Goal: Transaction & Acquisition: Purchase product/service

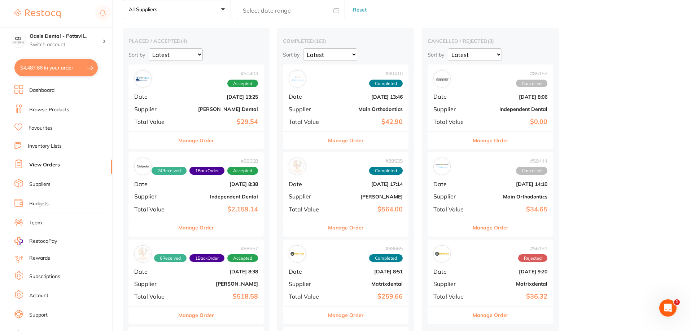
click at [60, 65] on button "$4,487.66 in your order" at bounding box center [55, 67] width 83 height 17
checkbox input "true"
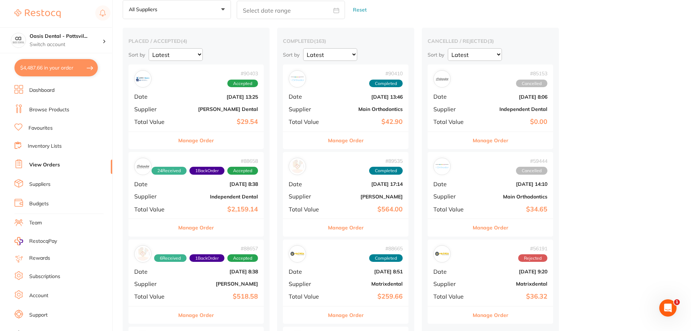
checkbox input "true"
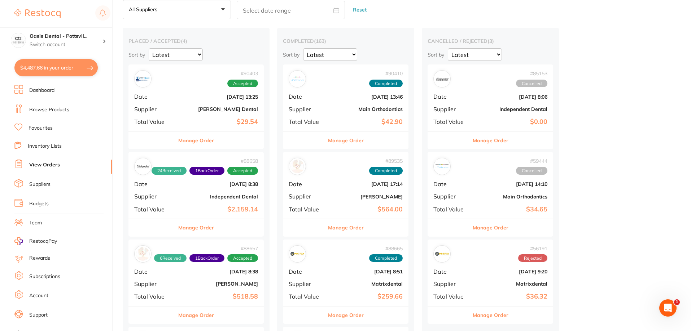
checkbox input "true"
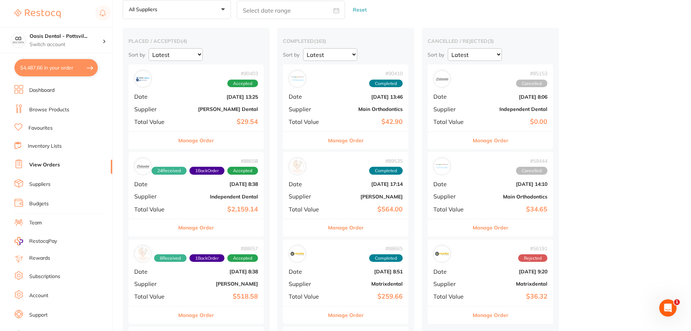
checkbox input "true"
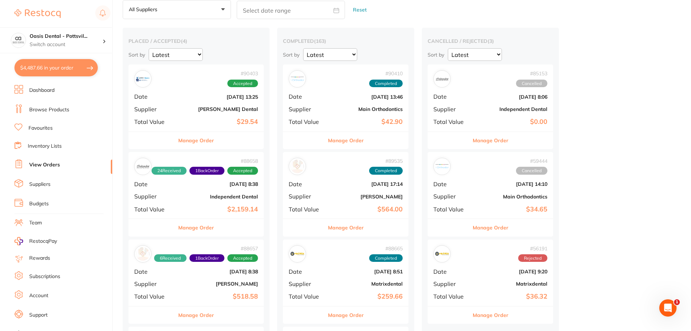
checkbox input "true"
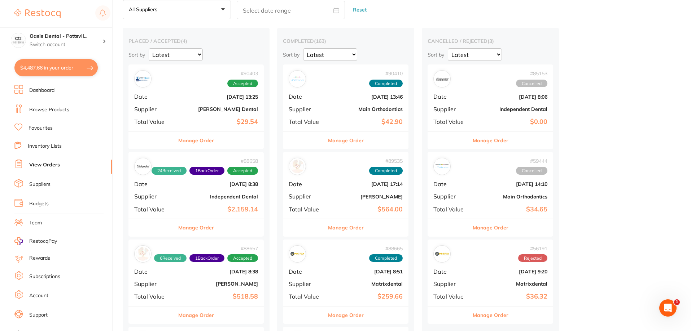
checkbox input "true"
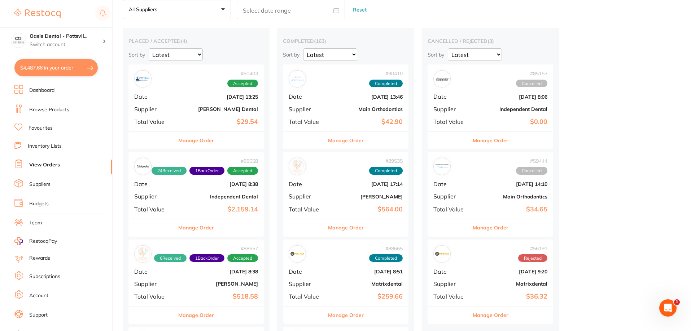
checkbox input "true"
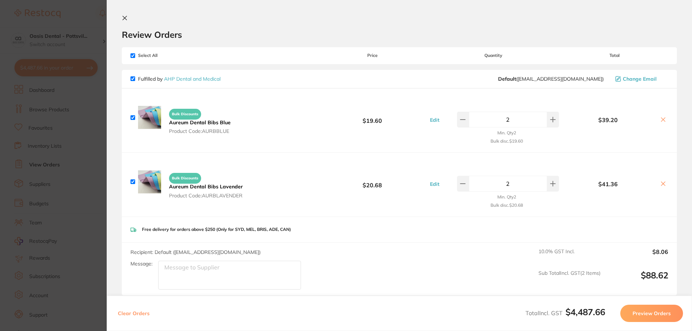
click at [132, 54] on input "checkbox" at bounding box center [133, 55] width 5 height 5
checkbox input "false"
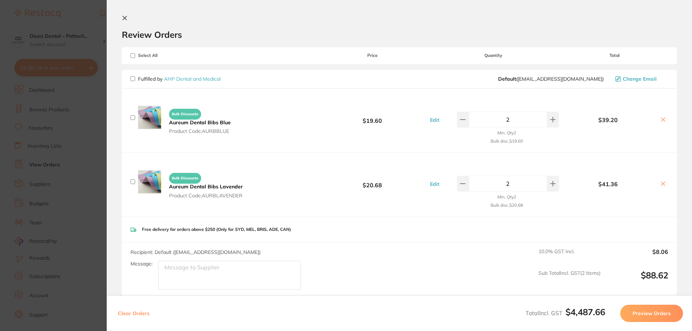
checkbox input "false"
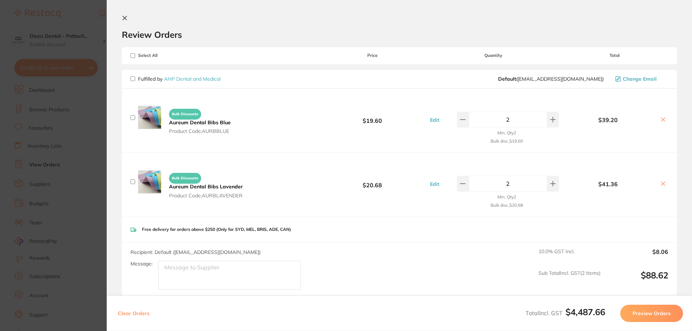
checkbox input "false"
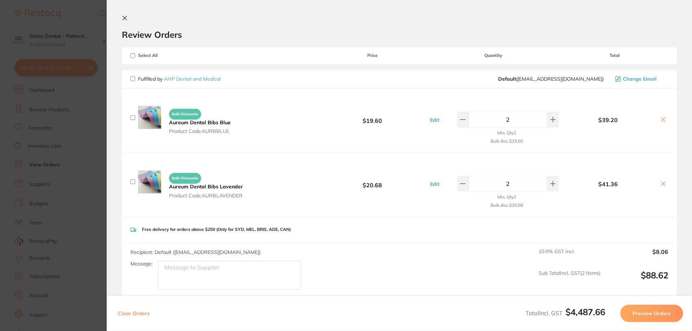
checkbox input "false"
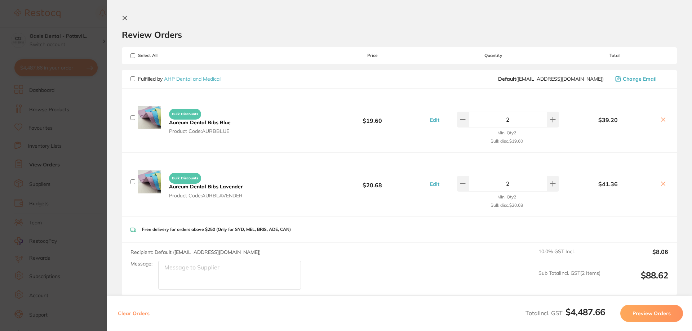
checkbox input "false"
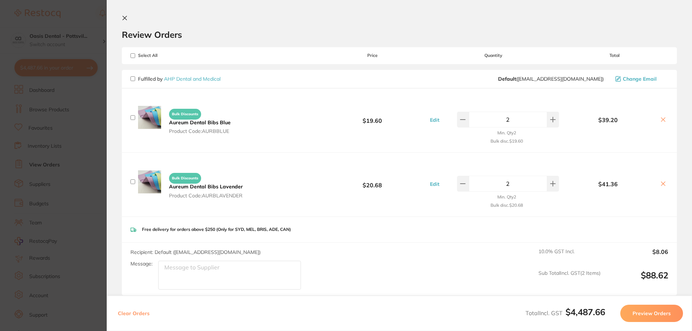
checkbox input "false"
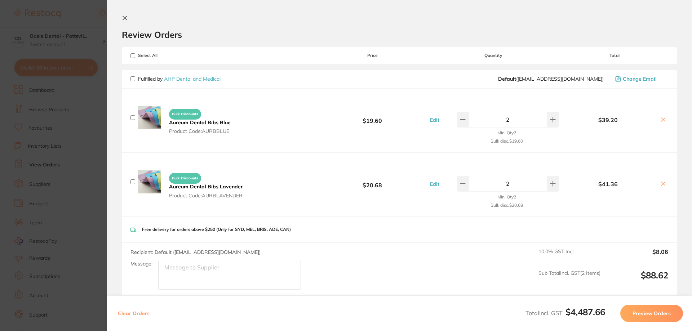
checkbox input "false"
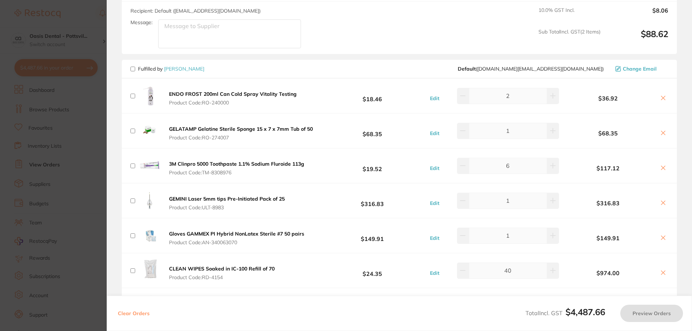
scroll to position [288, 0]
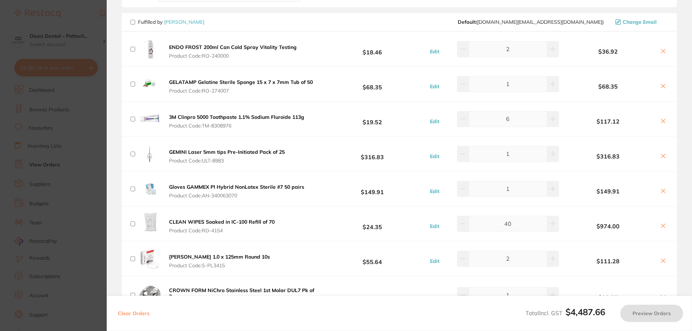
click at [132, 119] on input "checkbox" at bounding box center [133, 119] width 5 height 5
checkbox input "true"
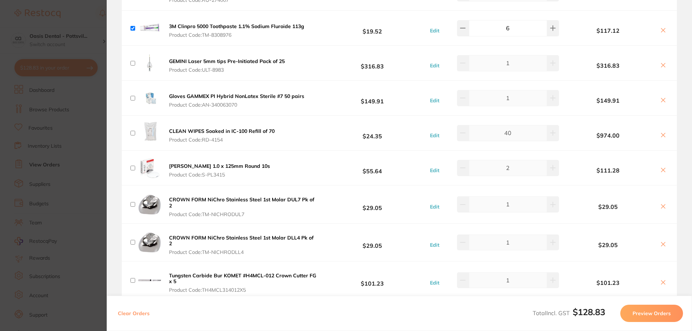
scroll to position [397, 0]
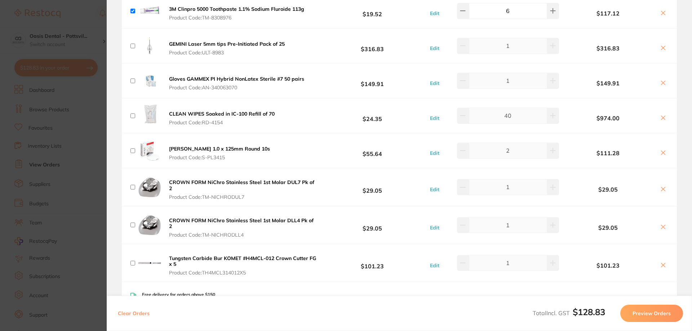
click at [134, 150] on input "checkbox" at bounding box center [133, 151] width 5 height 5
checkbox input "true"
click at [132, 186] on input "checkbox" at bounding box center [133, 187] width 5 height 5
checkbox input "true"
click at [132, 225] on input "checkbox" at bounding box center [133, 225] width 5 height 5
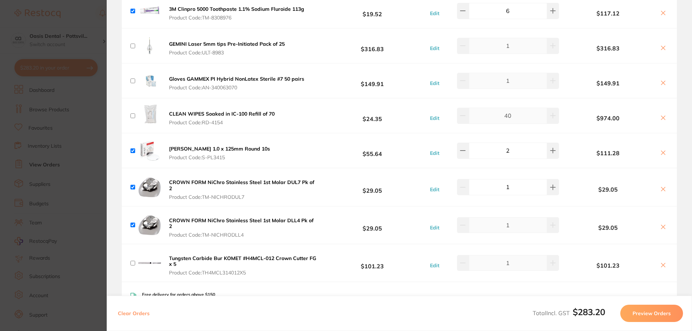
checkbox input "true"
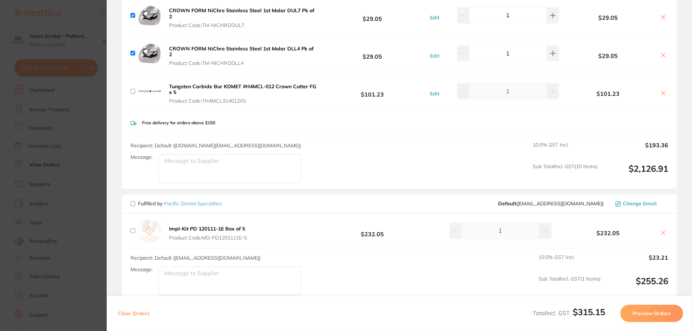
scroll to position [577, 0]
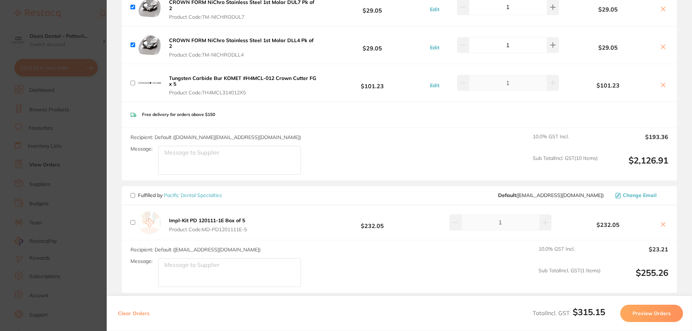
click at [651, 316] on button "Preview Orders" at bounding box center [652, 313] width 63 height 17
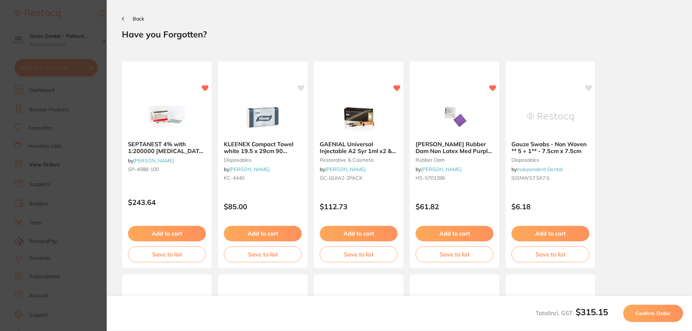
scroll to position [0, 0]
click at [660, 314] on span "Confirm Order" at bounding box center [653, 313] width 35 height 6
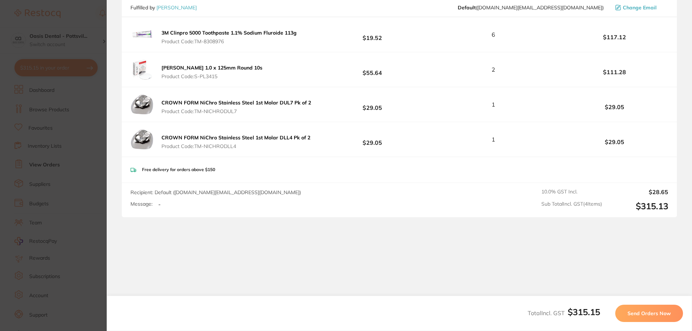
scroll to position [132, 0]
click at [648, 314] on span "Send Orders Now" at bounding box center [649, 313] width 43 height 6
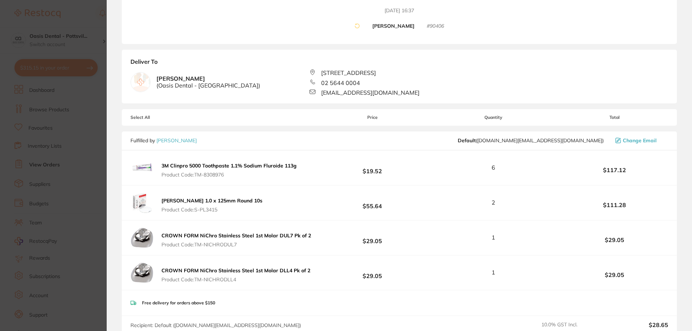
scroll to position [0, 0]
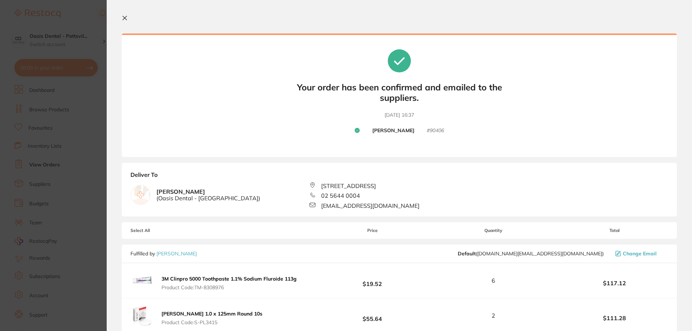
click at [125, 17] on icon at bounding box center [125, 18] width 6 height 6
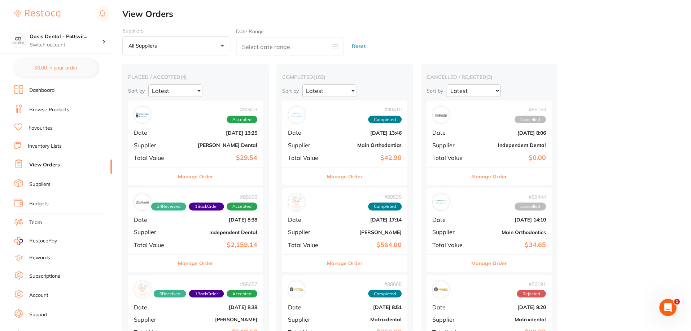
scroll to position [36, 0]
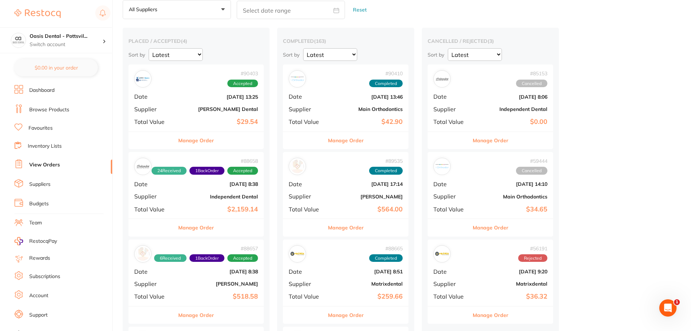
checkbox input "false"
